Goal: Transaction & Acquisition: Purchase product/service

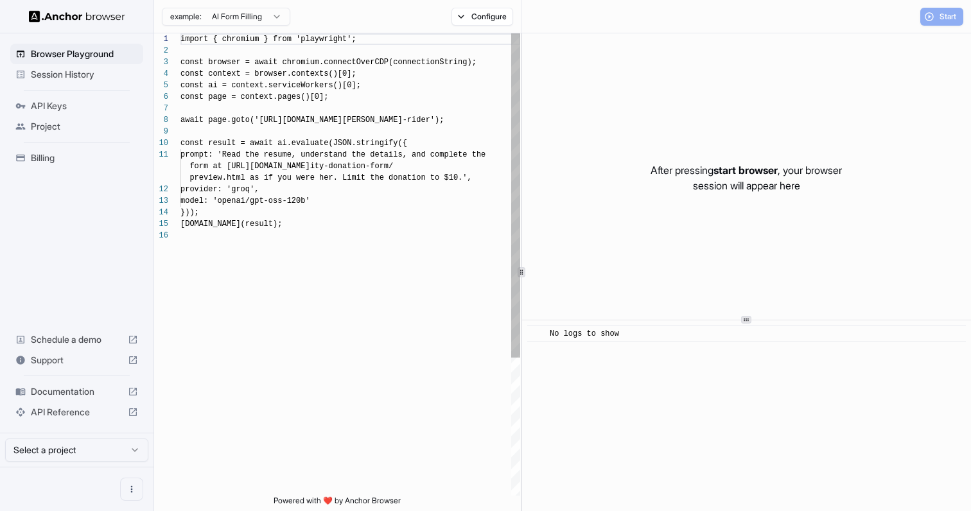
scroll to position [116, 0]
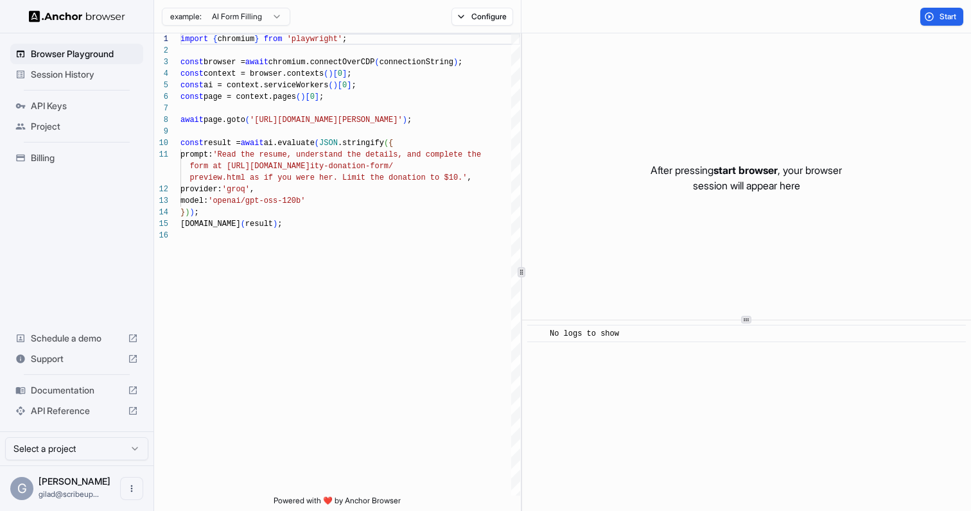
click at [73, 149] on div "Billing" at bounding box center [76, 158] width 133 height 21
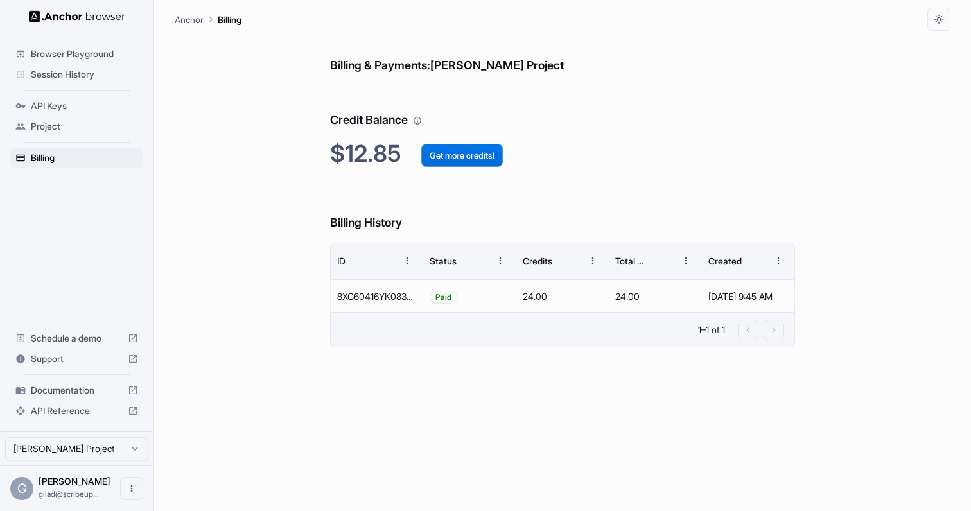
click at [471, 162] on button "Get more credits!" at bounding box center [462, 155] width 82 height 23
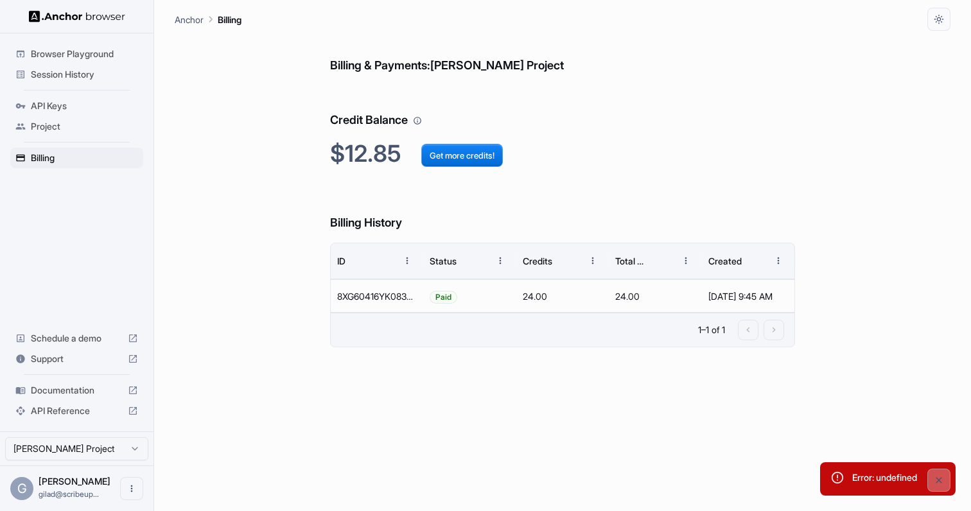
click at [881, 476] on div "Error: undefined" at bounding box center [884, 479] width 65 height 26
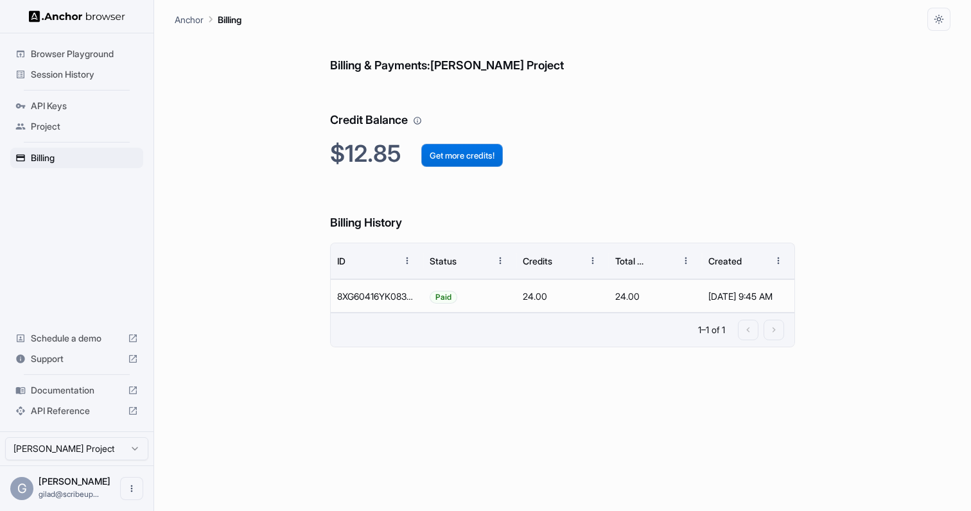
click at [474, 159] on button "Get more credits!" at bounding box center [462, 155] width 82 height 23
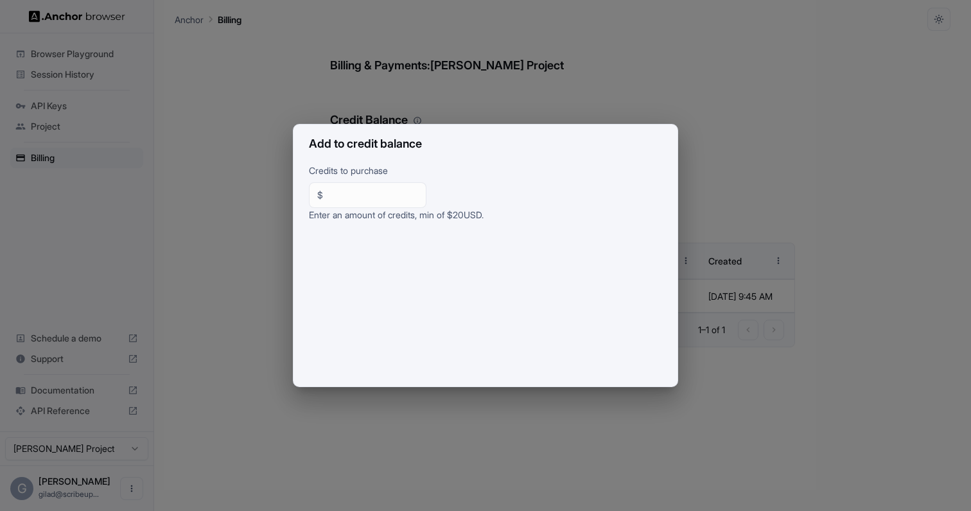
click at [370, 190] on input "**" at bounding box center [373, 195] width 90 height 13
type input "**"
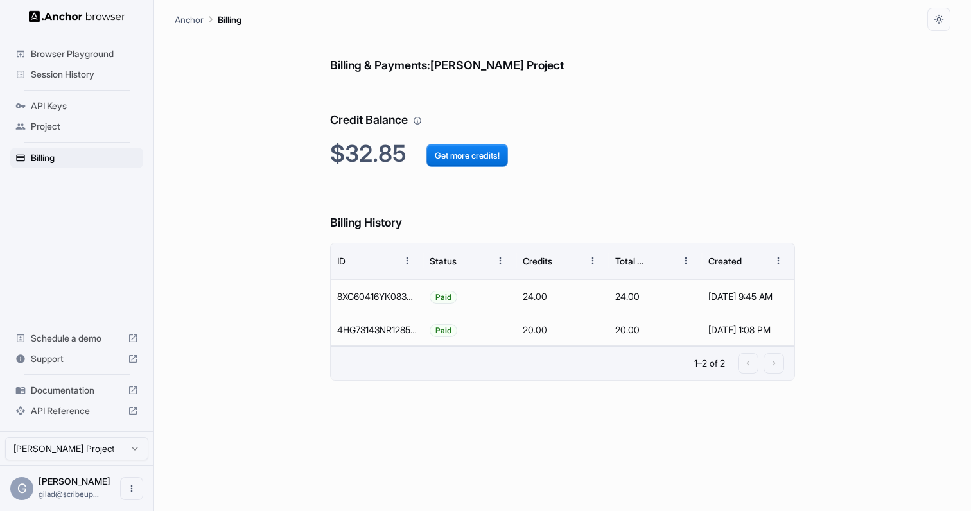
click at [99, 81] on div "Session History" at bounding box center [76, 74] width 133 height 21
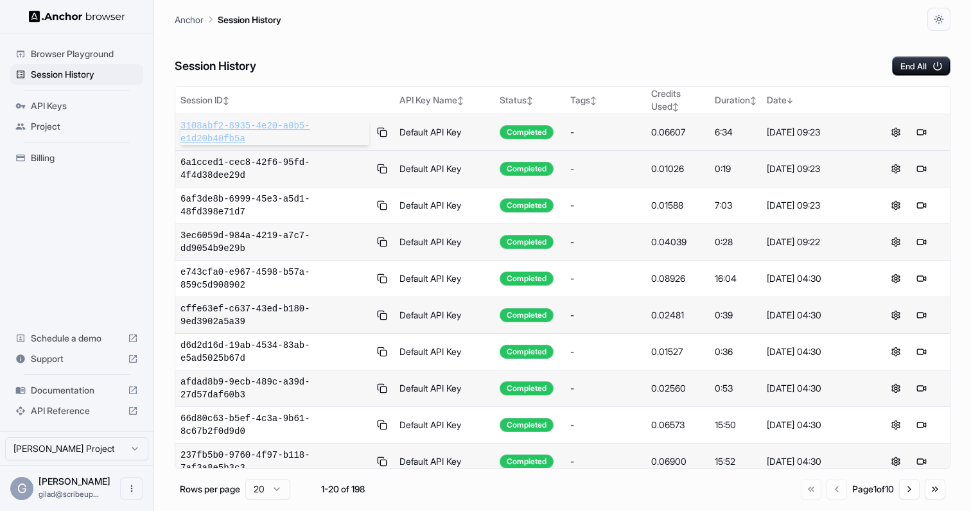
click at [227, 139] on span "3108abf2-8935-4e20-a0b5-e1d20b40fb5a" at bounding box center [274, 132] width 189 height 26
click at [229, 161] on span "6a1cced1-cec8-42f6-95fd-4f4d38dee29d" at bounding box center [274, 169] width 189 height 26
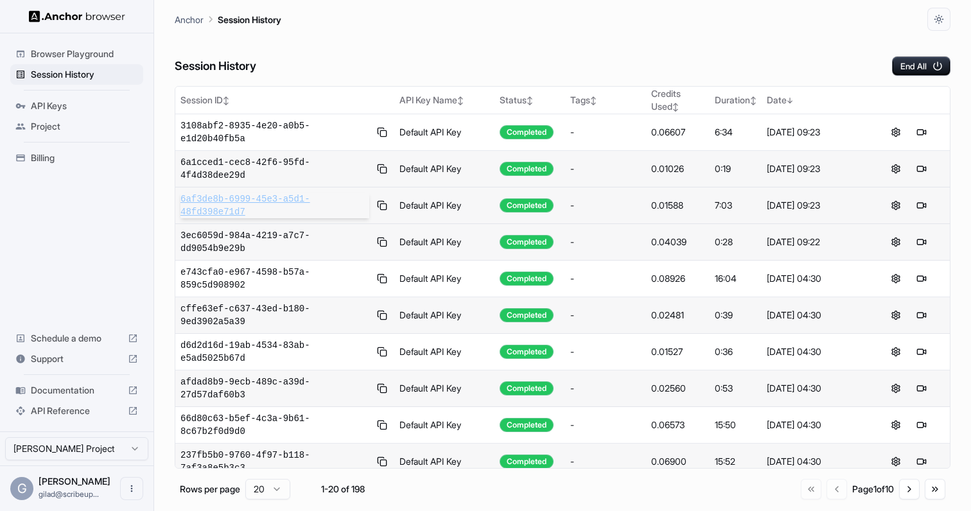
click at [257, 202] on span "6af3de8b-6999-45e3-a5d1-48fd398e71d7" at bounding box center [274, 206] width 189 height 26
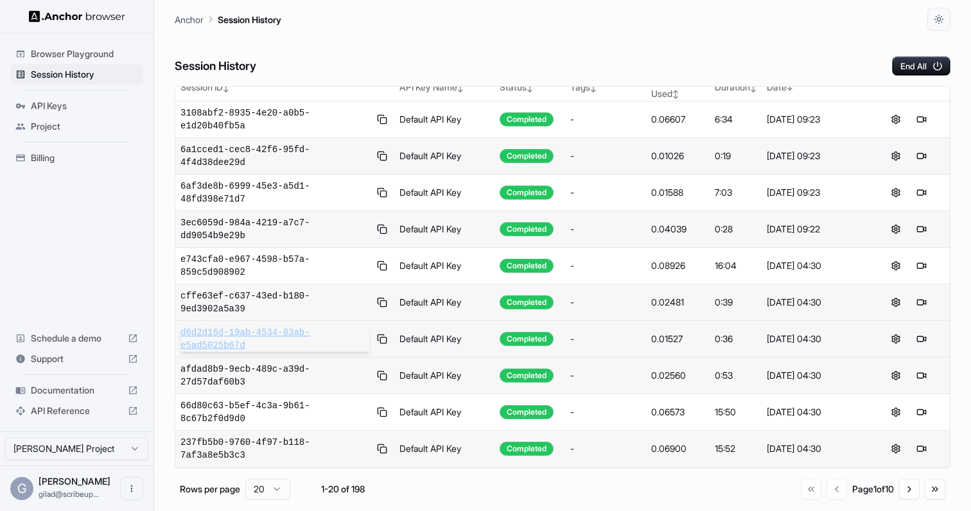
scroll to position [16, 0]
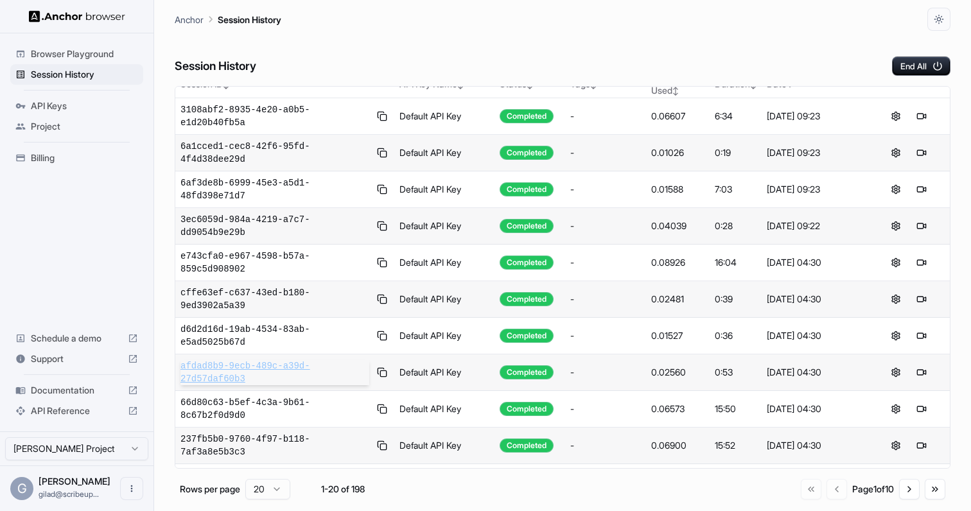
click at [241, 367] on span "afdad8b9-9ecb-489c-a39d-27d57daf60b3" at bounding box center [274, 373] width 189 height 26
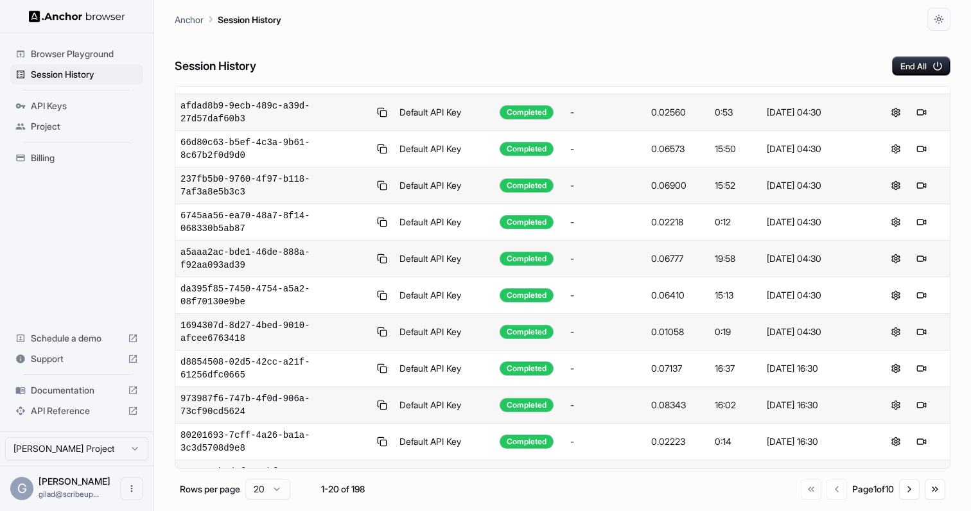
scroll to position [0, 0]
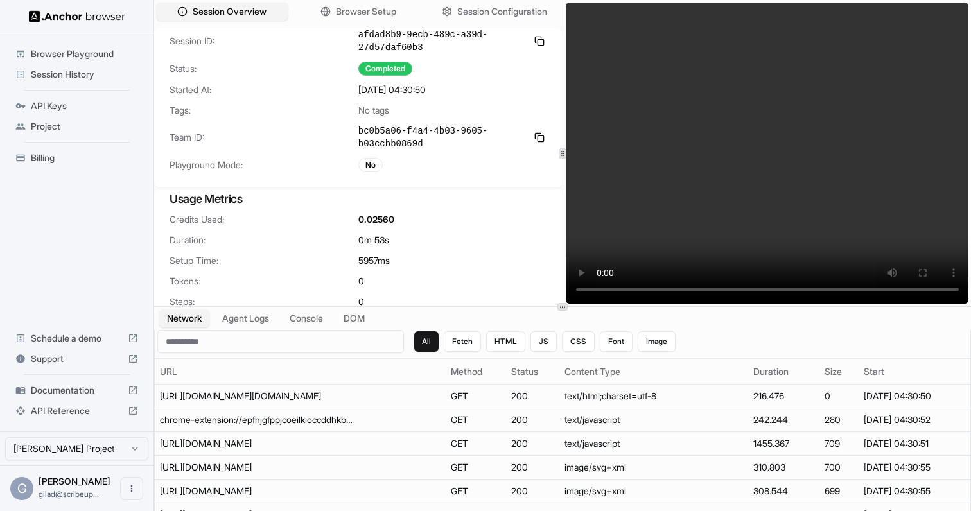
click at [426, 88] on span "[DATE] 04:30:50" at bounding box center [391, 89] width 67 height 13
click at [426, 88] on span "8/20/2025, 04:30:50" at bounding box center [391, 89] width 67 height 13
click at [394, 89] on span "8/20/2025, 04:30:50" at bounding box center [391, 89] width 67 height 13
